Goal: Transaction & Acquisition: Subscribe to service/newsletter

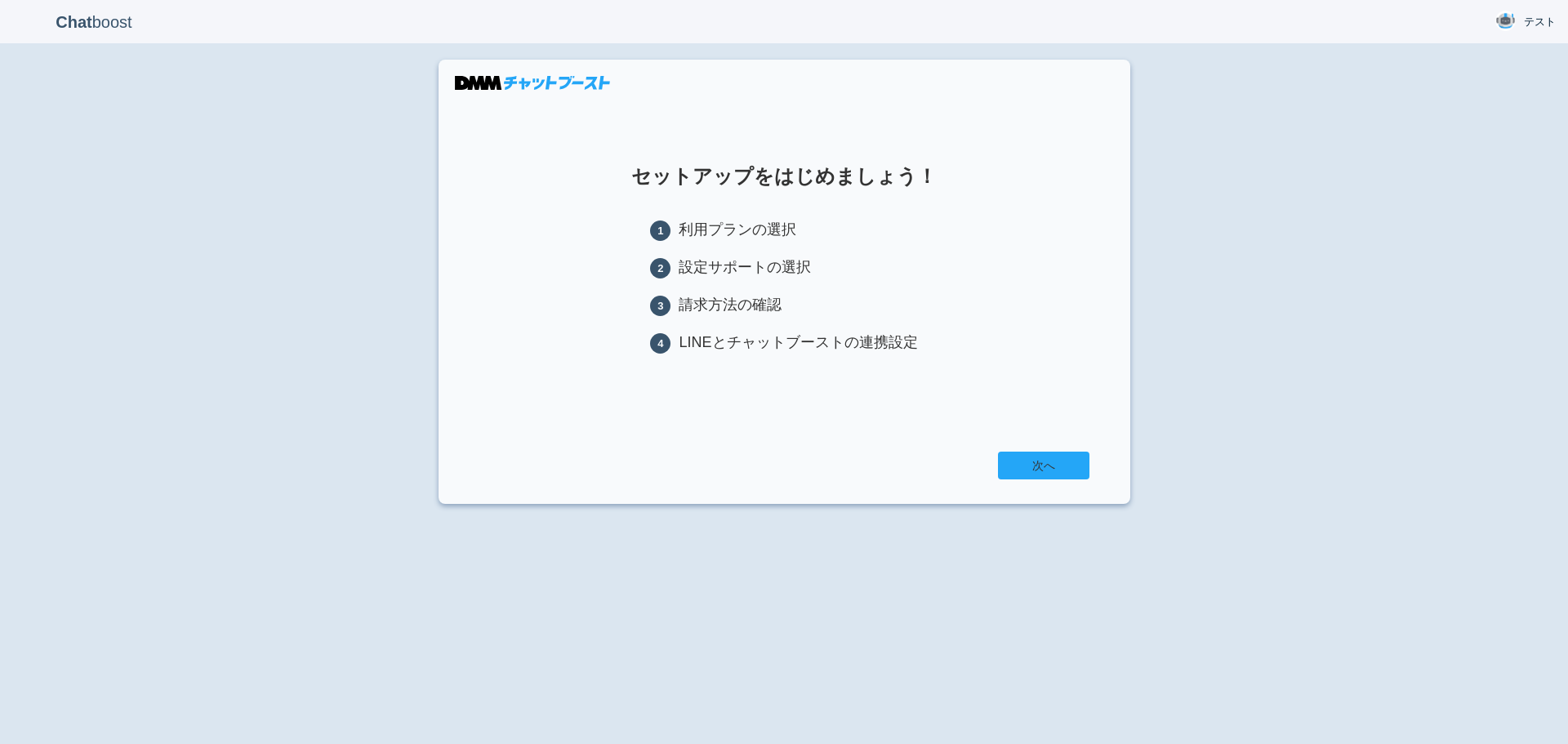
click at [1055, 466] on link "次へ" at bounding box center [1043, 466] width 92 height 28
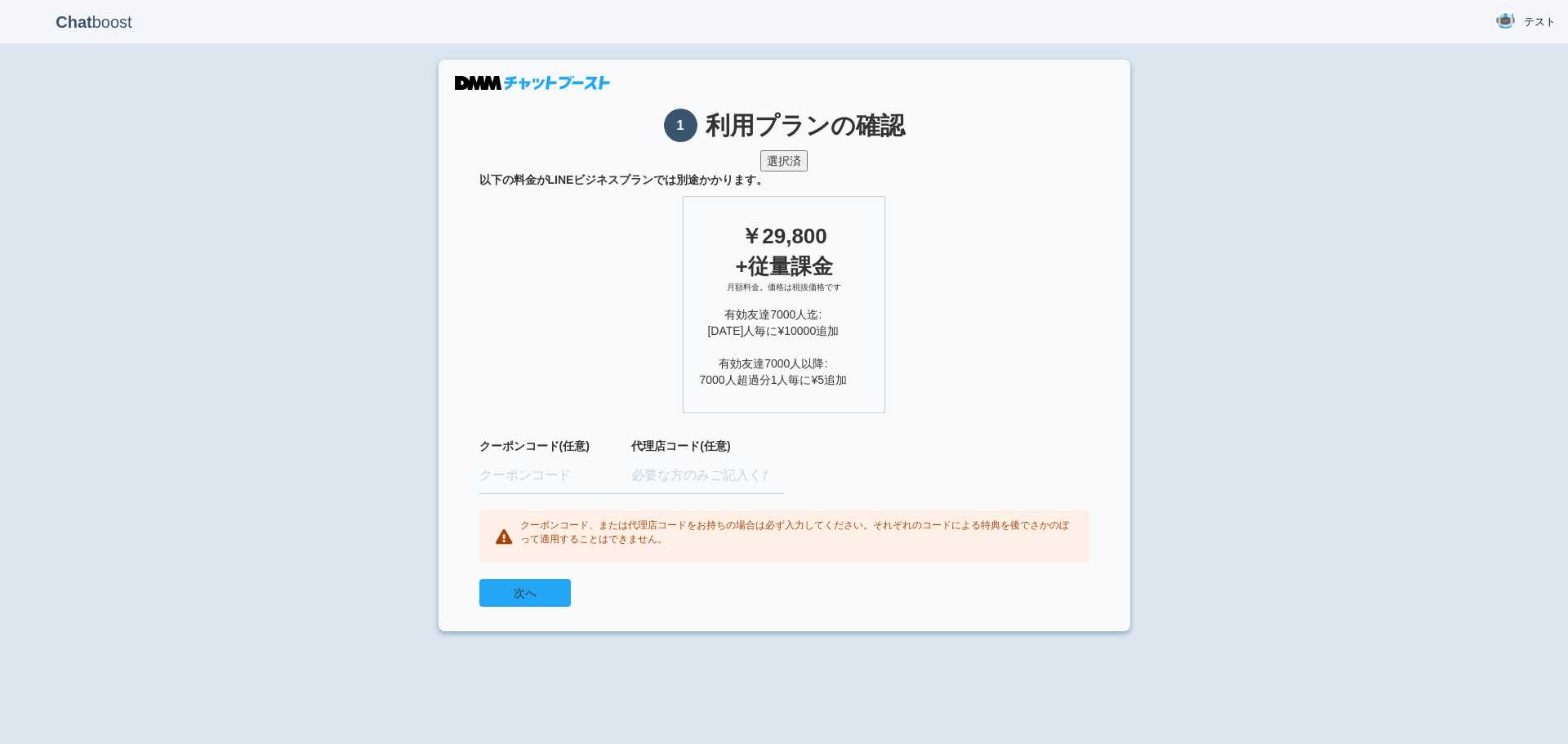
click at [498, 595] on button "次へ" at bounding box center [525, 593] width 92 height 28
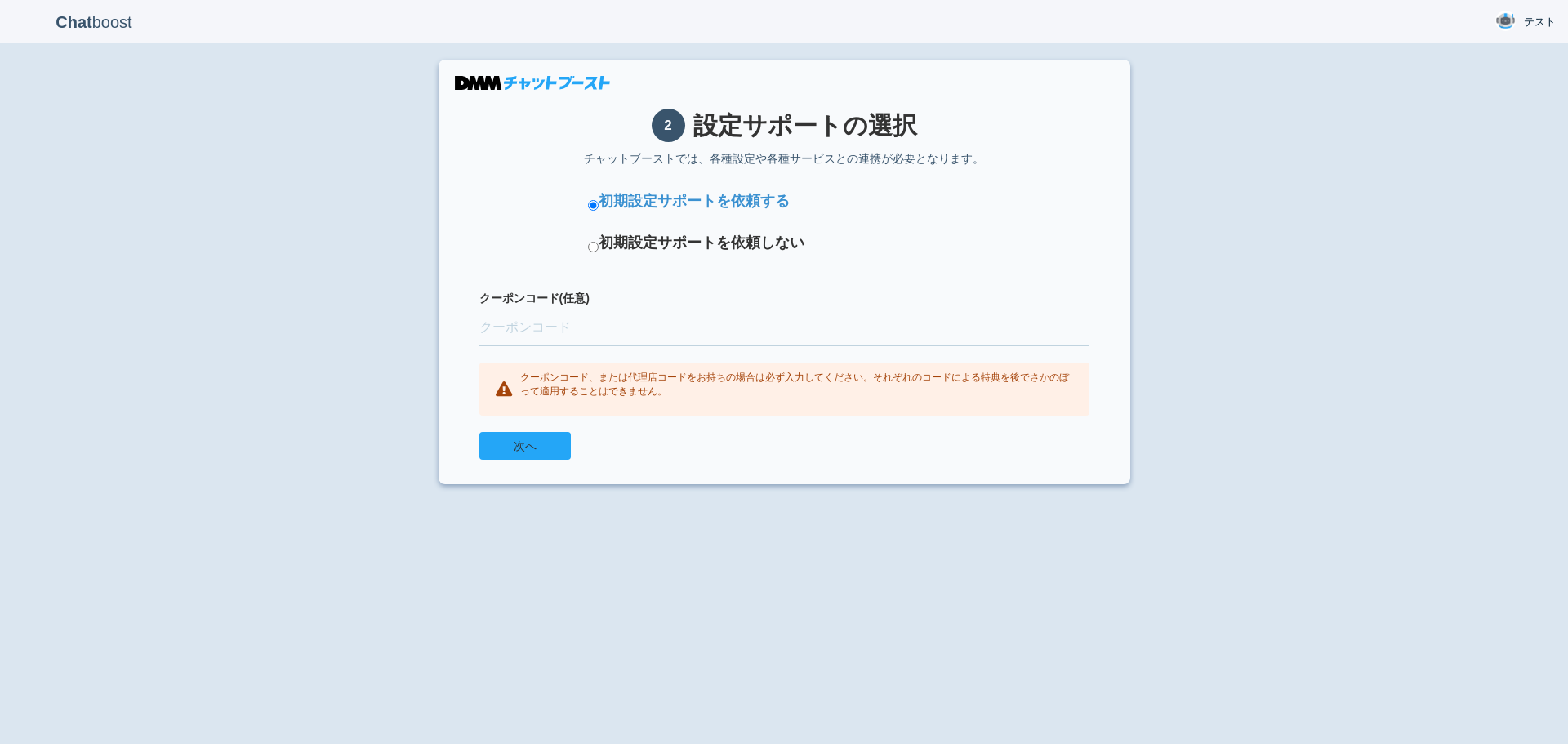
click at [560, 451] on button "次へ" at bounding box center [525, 446] width 92 height 28
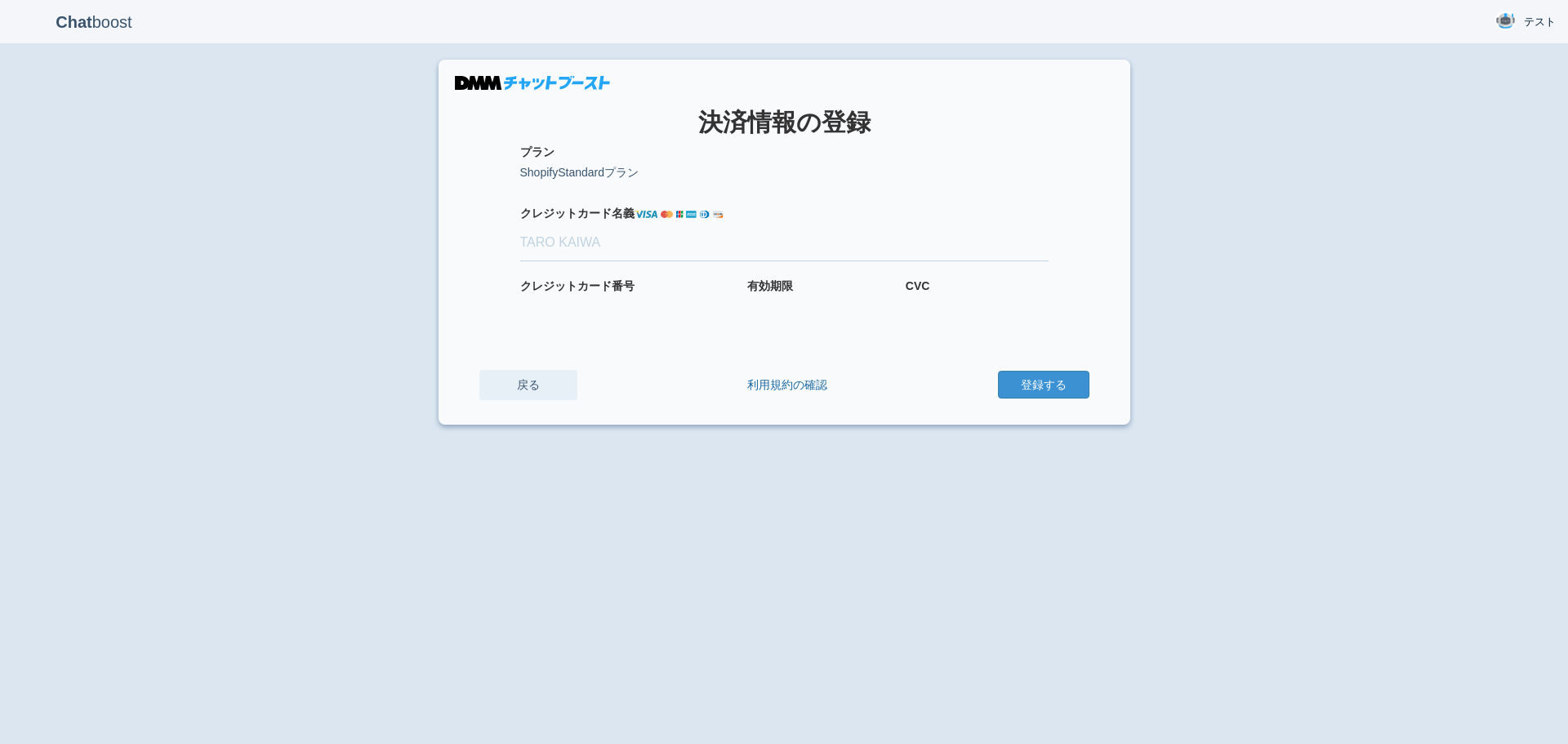
click at [510, 384] on link "戻る" at bounding box center [528, 385] width 98 height 31
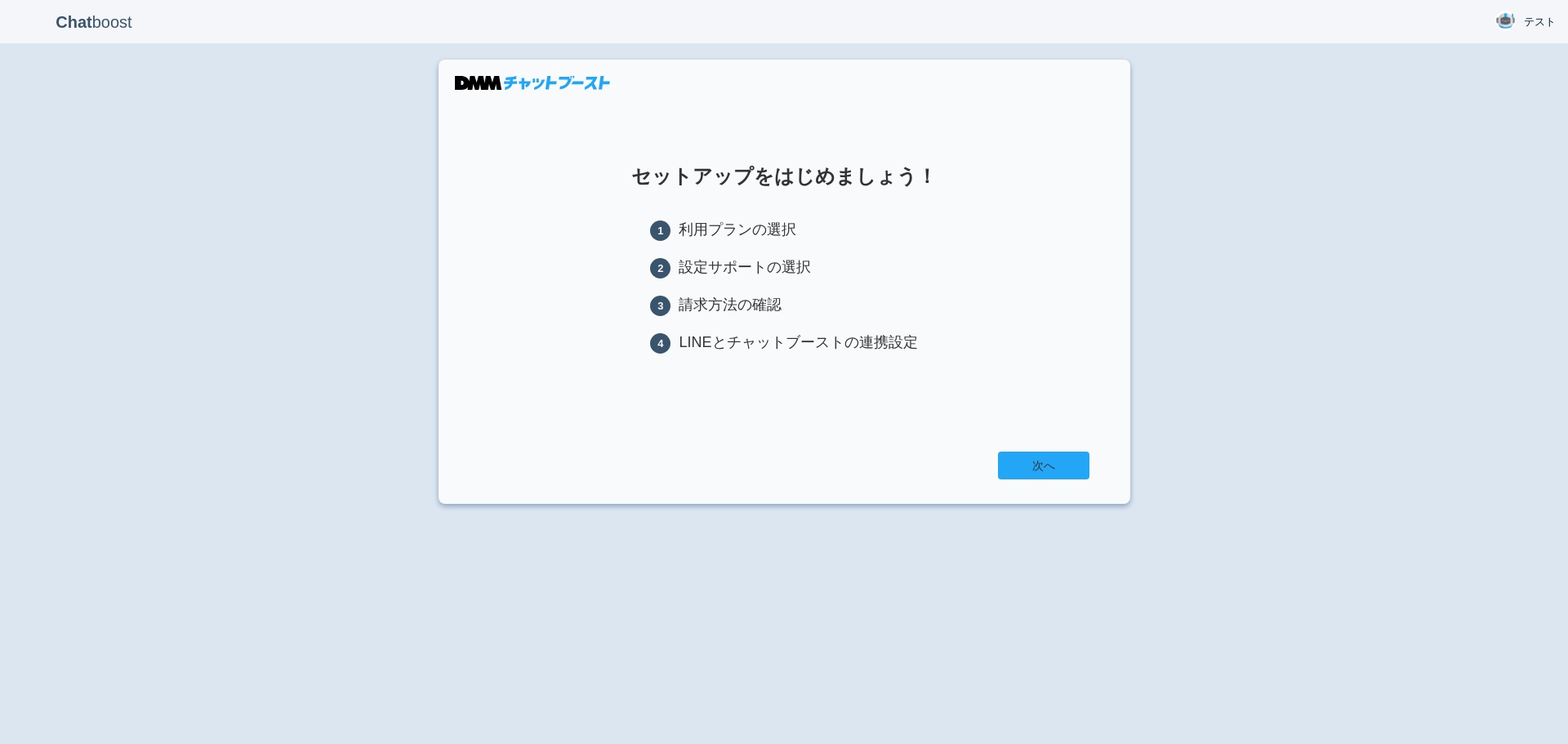
click at [1041, 465] on link "次へ" at bounding box center [1043, 466] width 92 height 28
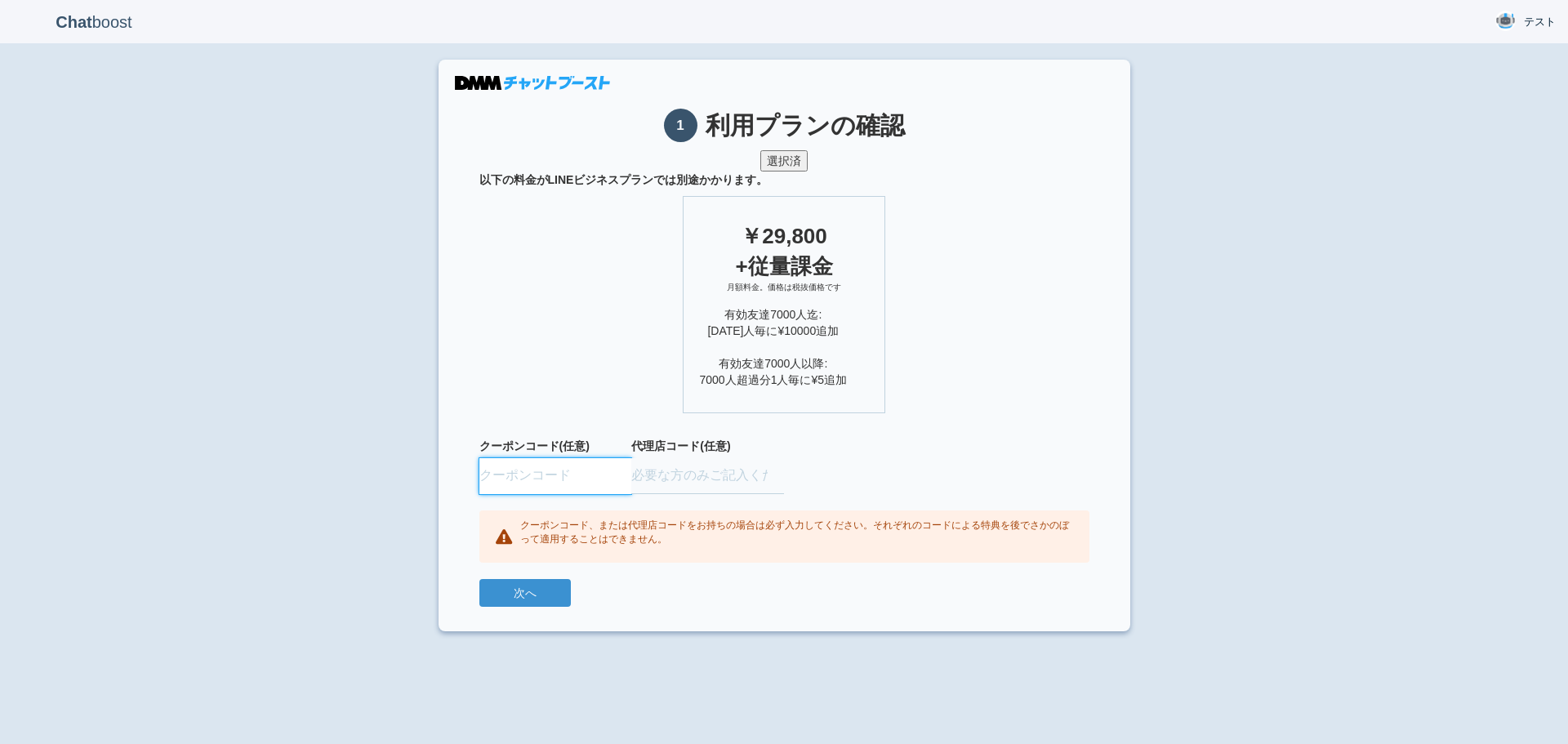
click at [554, 486] on input "text" at bounding box center [555, 476] width 153 height 36
click at [541, 592] on button "次へ" at bounding box center [525, 593] width 92 height 28
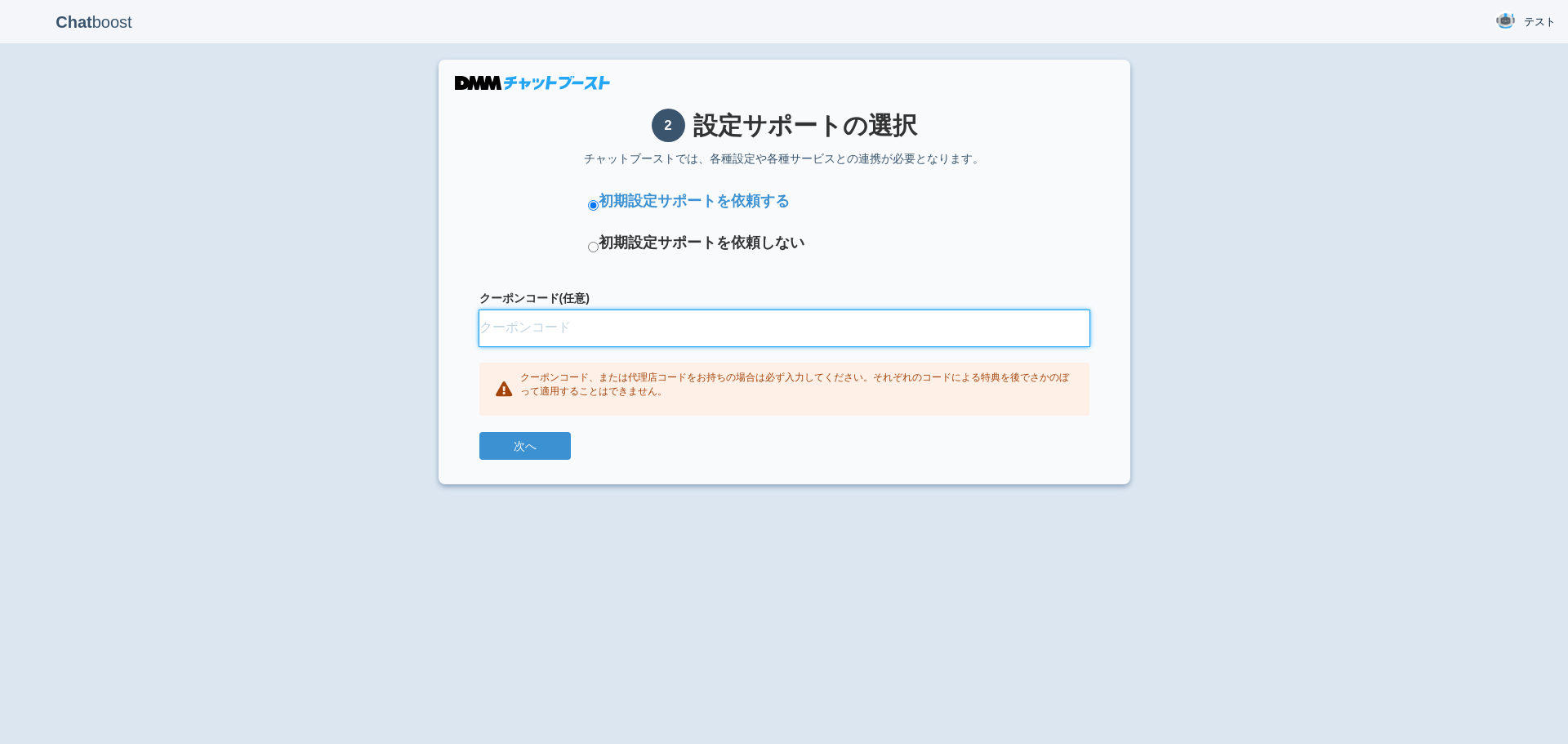
click at [578, 323] on input "クーポンコード(任意)" at bounding box center [784, 329] width 610 height 36
type input "FINUNLB"
drag, startPoint x: 555, startPoint y: 328, endPoint x: 328, endPoint y: 348, distance: 227.9
click at [370, 340] on div "Chat boost テスト テスト Member since admin 2025-09-04 16:25:21 ログアウト 2 設定サポートの選択 チャッ…" at bounding box center [784, 372] width 1568 height 744
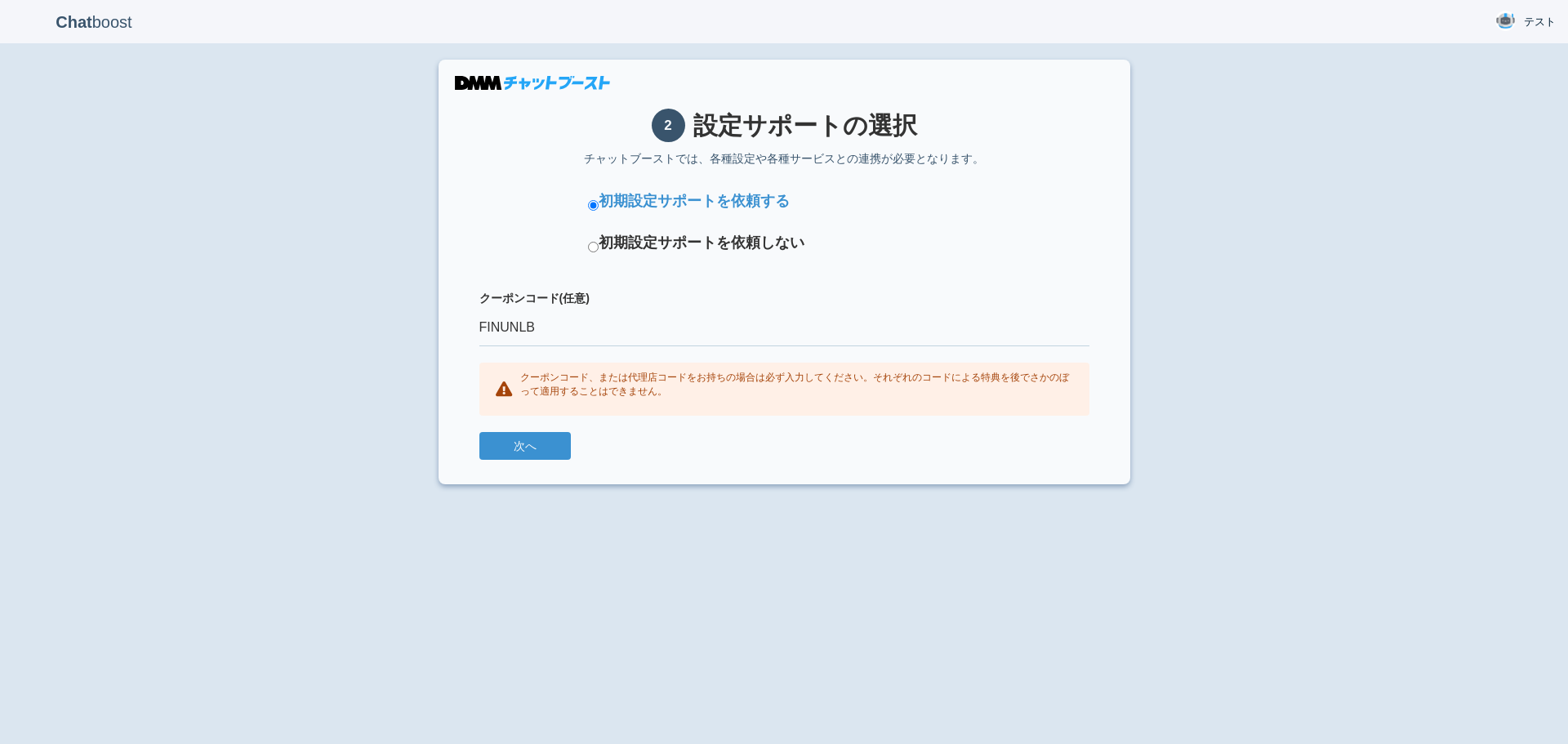
click at [349, 391] on div "Chat boost テスト テスト Member since admin 2025-09-04 16:25:21 ログアウト 2 設定サポートの選択 チャッ…" at bounding box center [784, 372] width 1568 height 744
click at [527, 453] on button "次へ" at bounding box center [525, 446] width 92 height 28
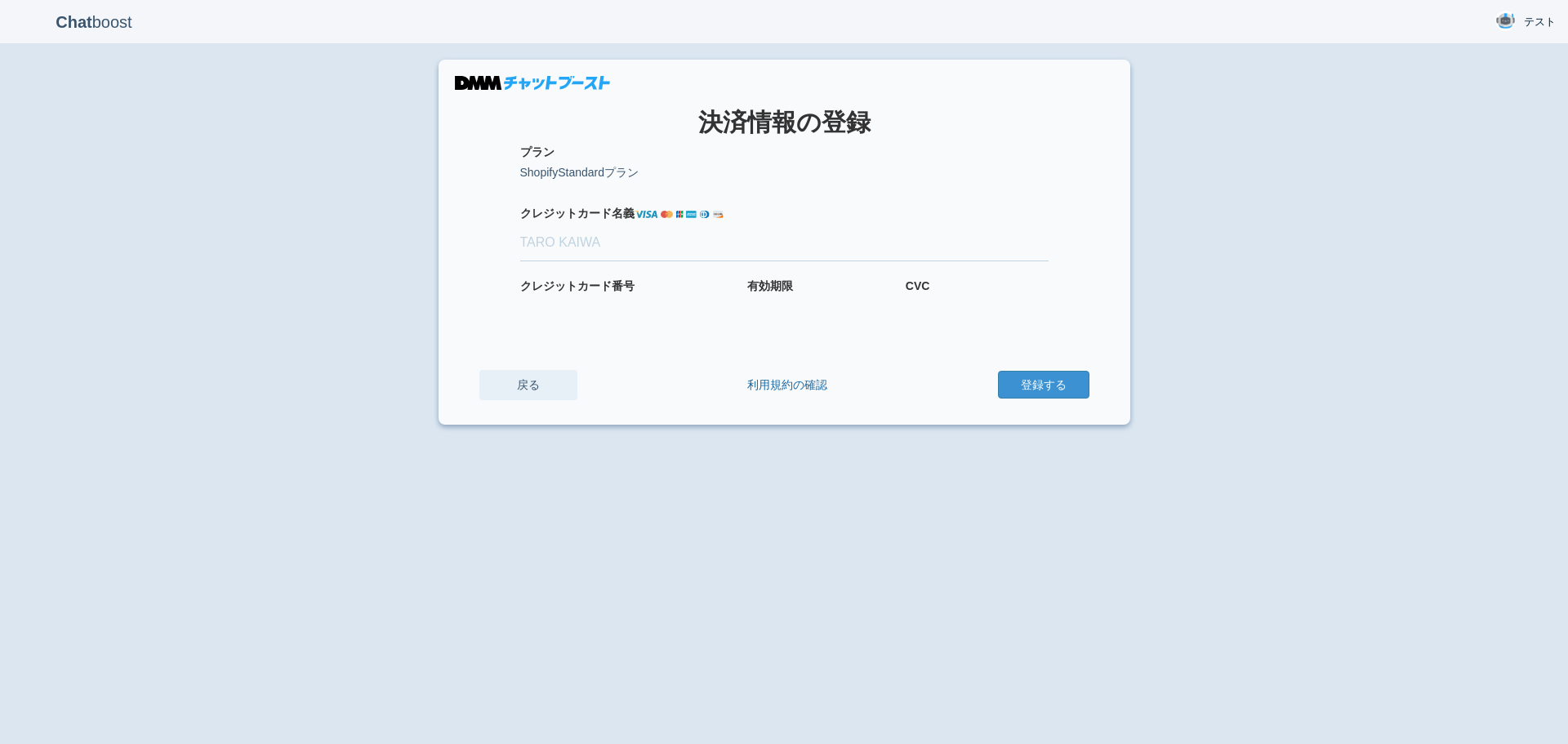
click at [534, 384] on link "戻る" at bounding box center [528, 385] width 98 height 31
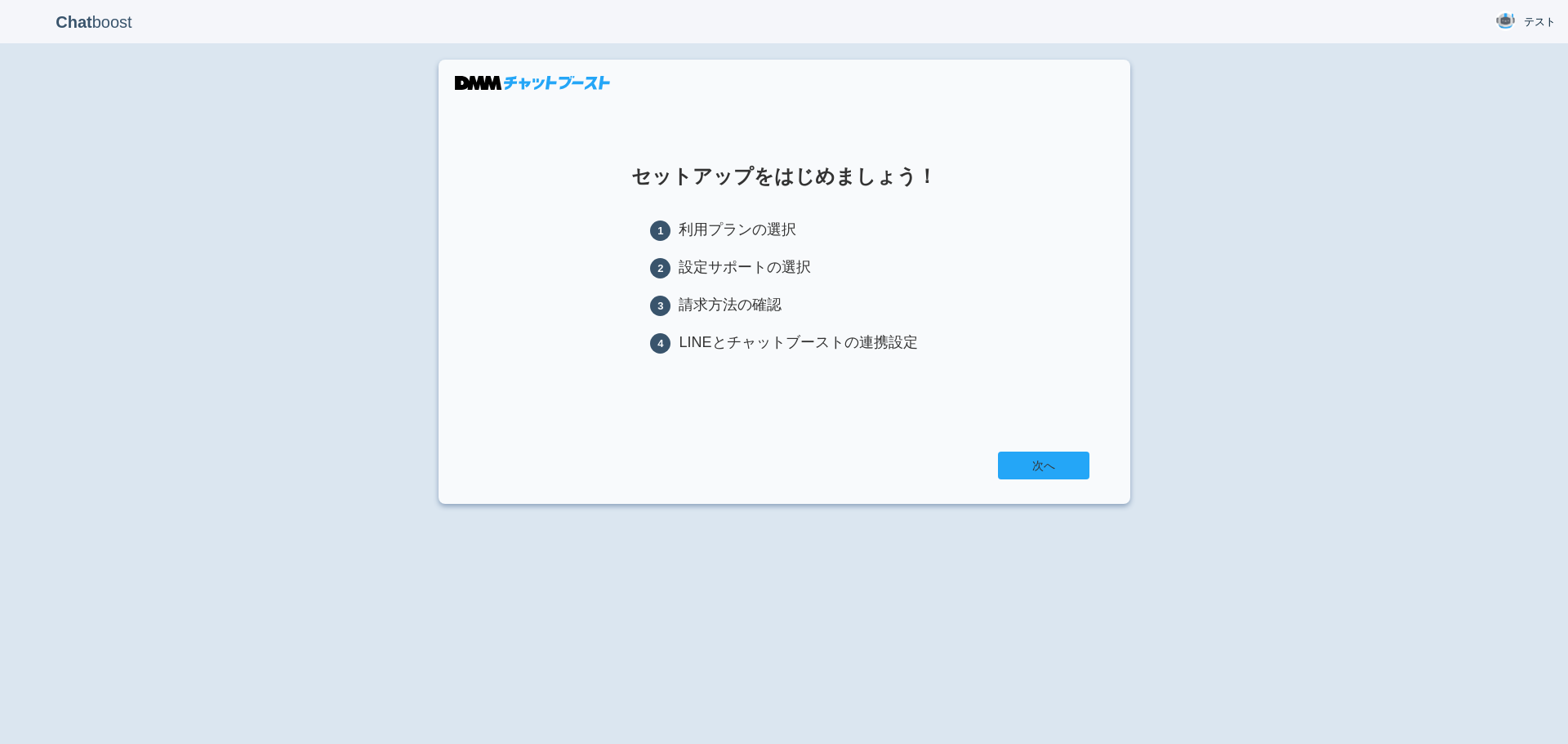
click at [1063, 462] on link "次へ" at bounding box center [1043, 466] width 92 height 28
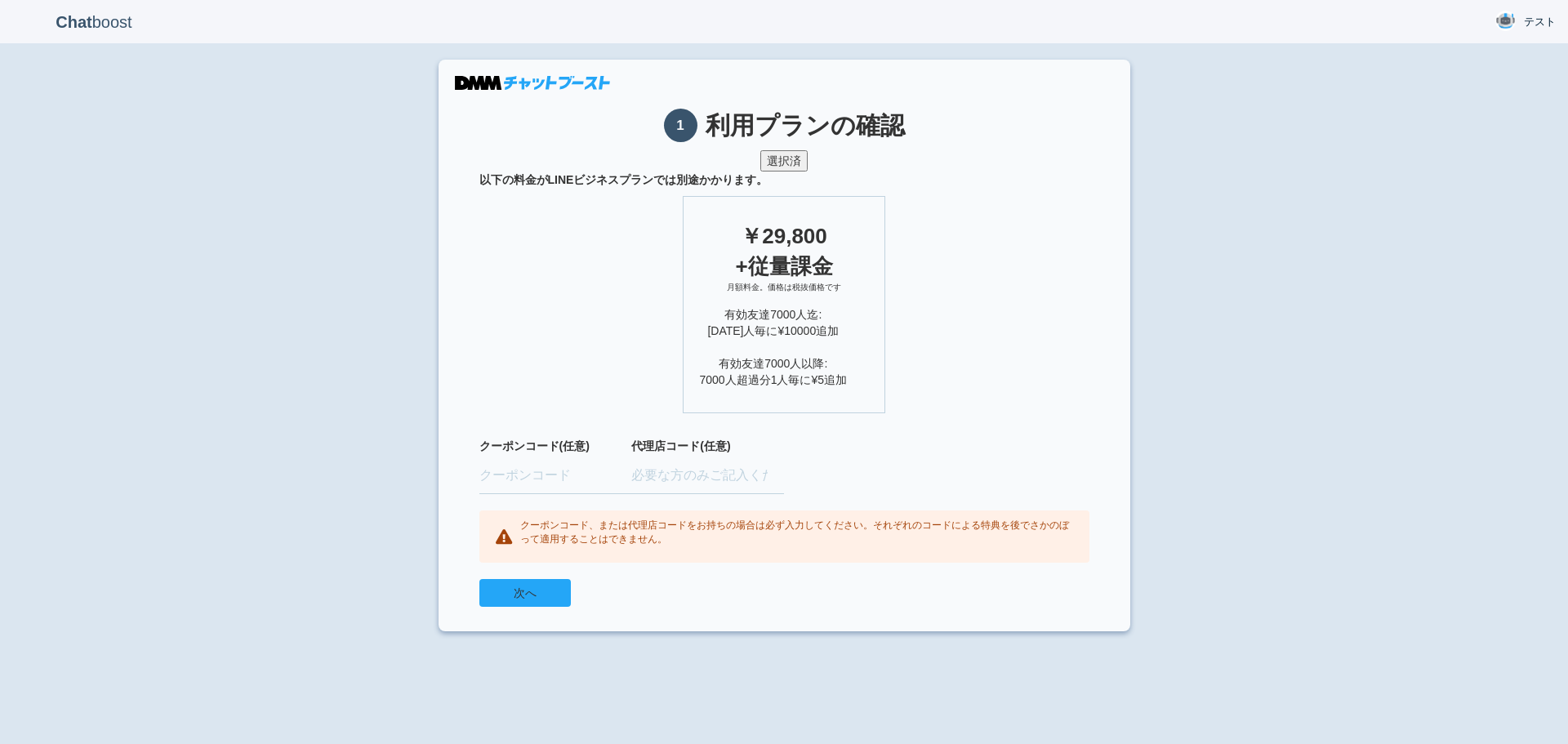
click at [513, 593] on button "次へ" at bounding box center [525, 593] width 92 height 28
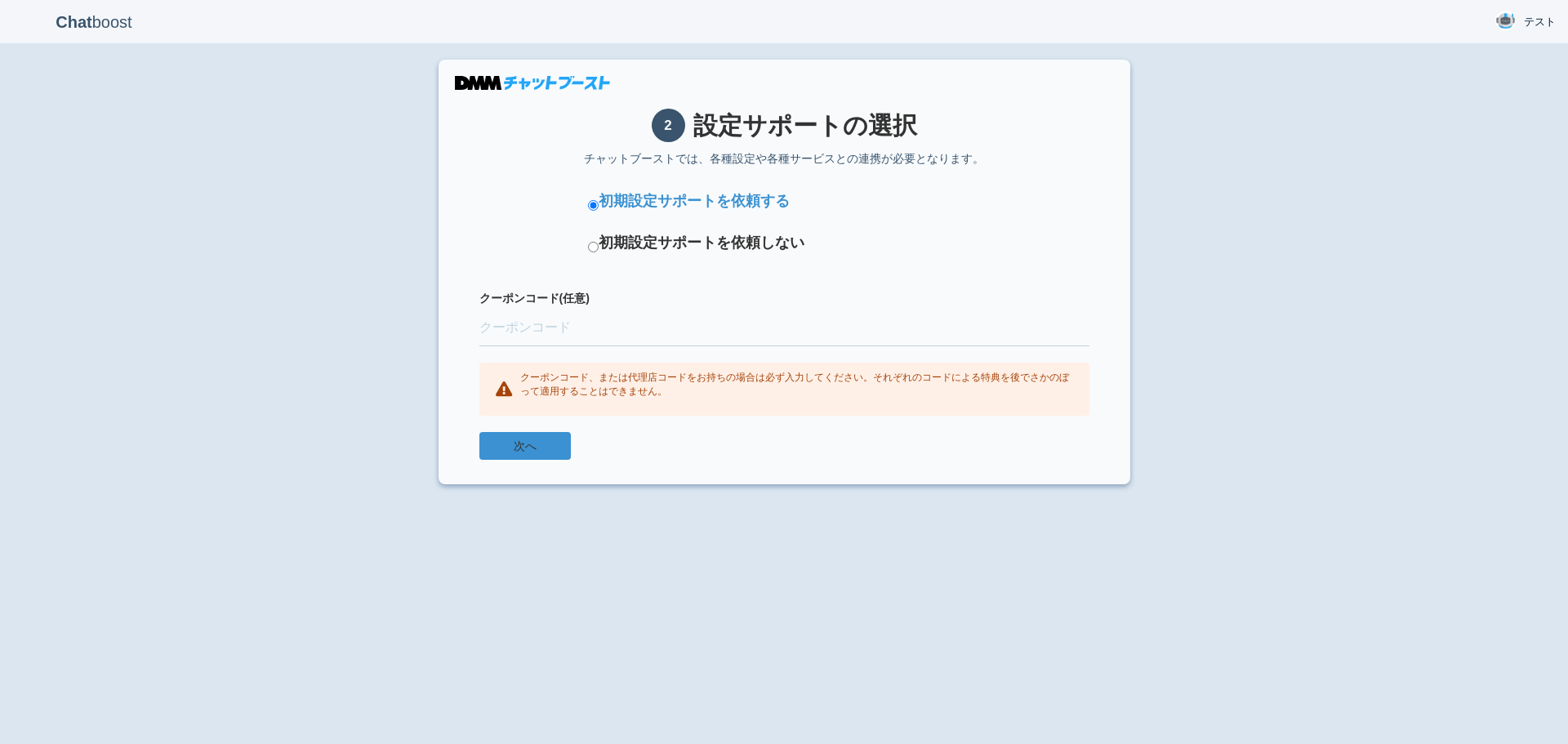
drag, startPoint x: 552, startPoint y: 442, endPoint x: 771, endPoint y: 424, distance: 219.7
click at [771, 424] on form "初期設定サポートを依頼する 初期設定サポートを依頼しない クーポンコード(任意) クーポンコード、または代理店コードをお持ちの場合は必ず入力してください。それ…" at bounding box center [784, 326] width 610 height 269
drag, startPoint x: 545, startPoint y: 446, endPoint x: 728, endPoint y: 428, distance: 183.9
click at [728, 428] on form "初期設定サポートを依頼する 初期設定サポートを依頼しない クーポンコード(任意) クーポンコード、または代理店コードをお持ちの場合は必ず入力してください。それ…" at bounding box center [784, 326] width 610 height 269
